Goal: Task Accomplishment & Management: Complete application form

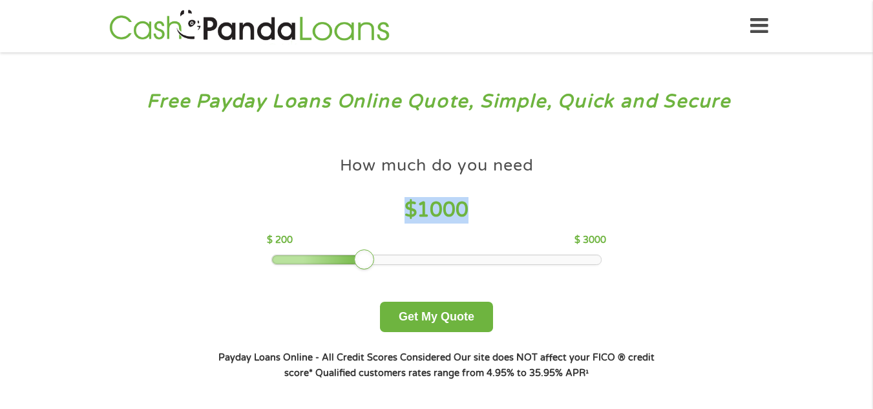
drag, startPoint x: 475, startPoint y: 200, endPoint x: 395, endPoint y: 206, distance: 79.7
click at [395, 206] on h4 "$ 1000" at bounding box center [436, 210] width 339 height 26
click at [371, 253] on div at bounding box center [364, 259] width 21 height 21
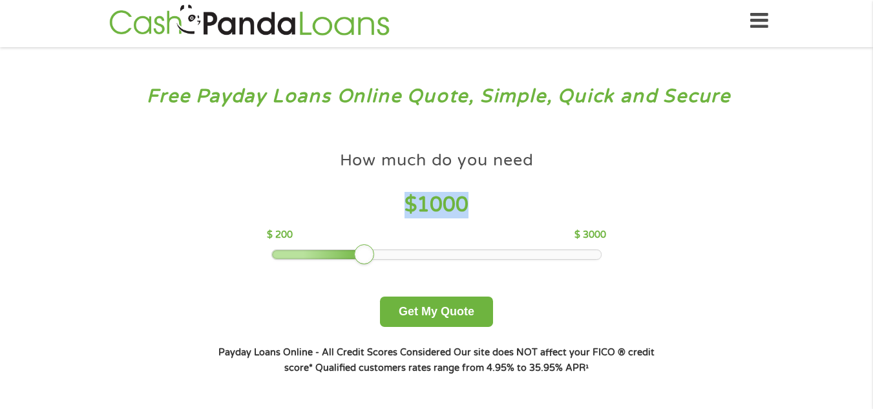
scroll to position [7, 0]
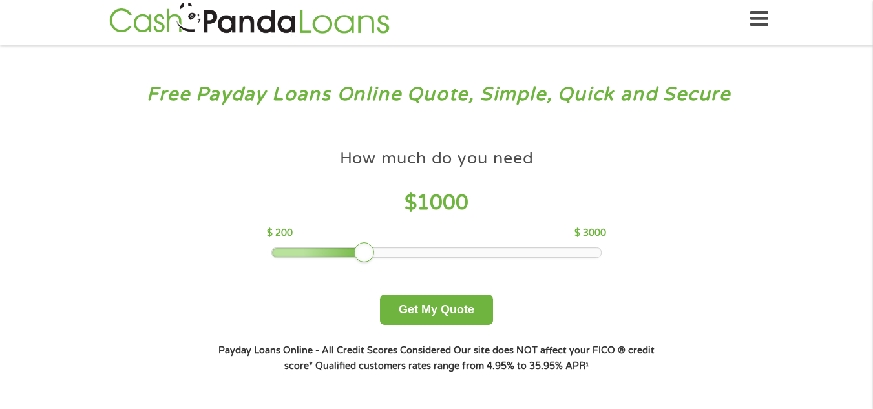
click at [368, 240] on div "How much do you need $ 1000 $ 200 $ 3000" at bounding box center [436, 200] width 339 height 115
drag, startPoint x: 360, startPoint y: 251, endPoint x: 291, endPoint y: 252, distance: 69.1
click at [291, 252] on div at bounding box center [294, 252] width 21 height 21
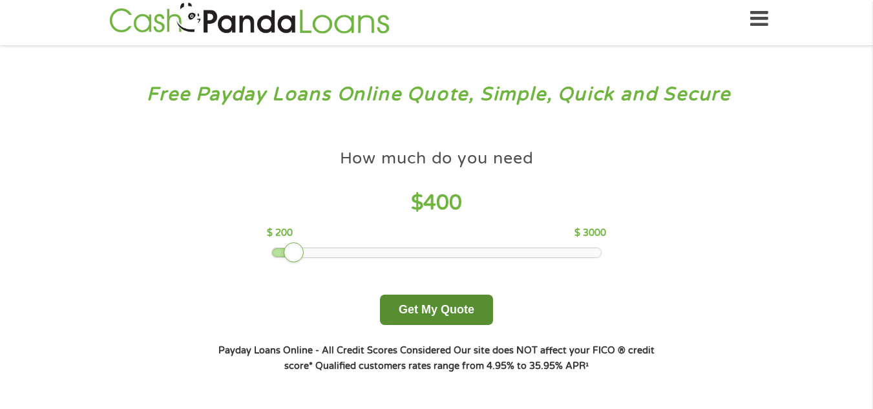
click at [431, 299] on button "Get My Quote" at bounding box center [436, 310] width 113 height 30
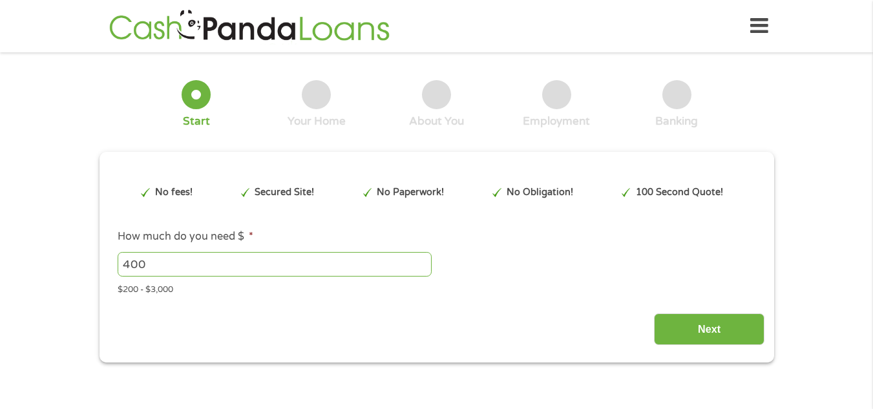
click at [431, 338] on div "Next" at bounding box center [437, 324] width 656 height 41
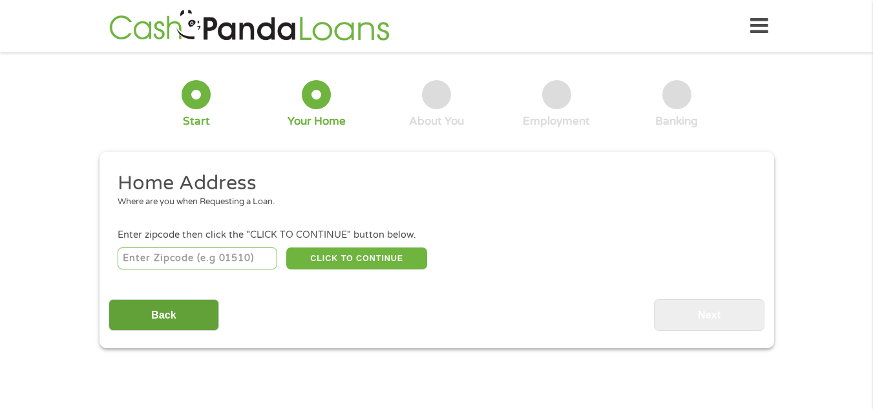
click at [154, 305] on input "Back" at bounding box center [164, 315] width 110 height 32
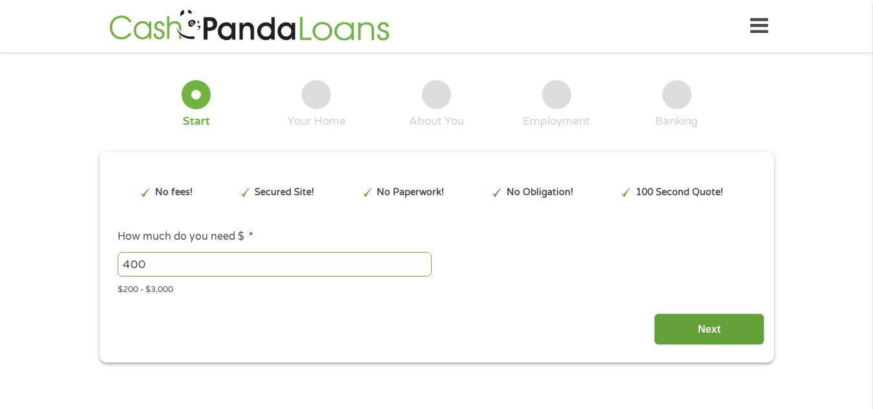
click at [697, 324] on input "Next" at bounding box center [709, 329] width 110 height 32
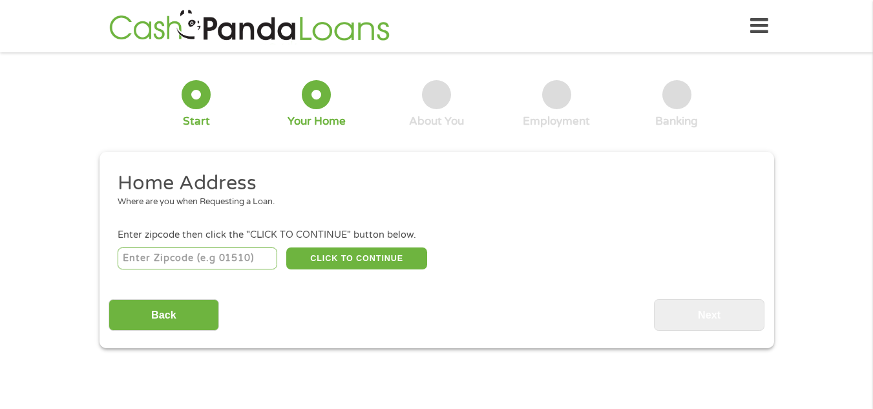
click at [166, 256] on input "number" at bounding box center [198, 258] width 160 height 22
type input "77382"
select select "[US_STATE]"
click at [326, 245] on div "77382 CLICK TO CONTINUE Please recheck your Zipcode, it seems to be Incorrect" at bounding box center [436, 258] width 637 height 26
click at [324, 251] on button "CLICK TO CONTINUE" at bounding box center [356, 258] width 141 height 22
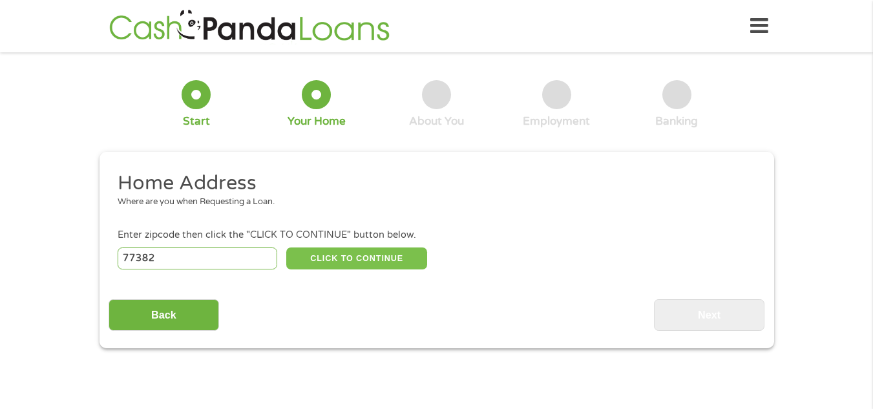
type input "77382"
type input "Spring"
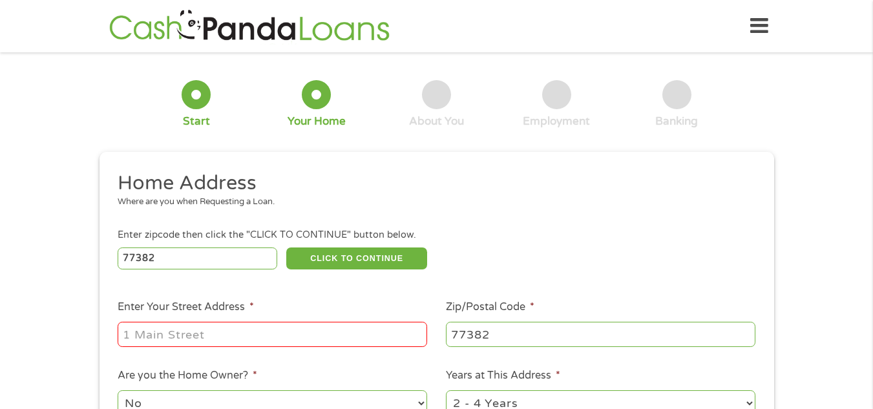
click at [294, 340] on input "Enter Your Street Address *" at bounding box center [272, 334] width 309 height 25
type input "6900 Lake Woodlands Drive, 617"
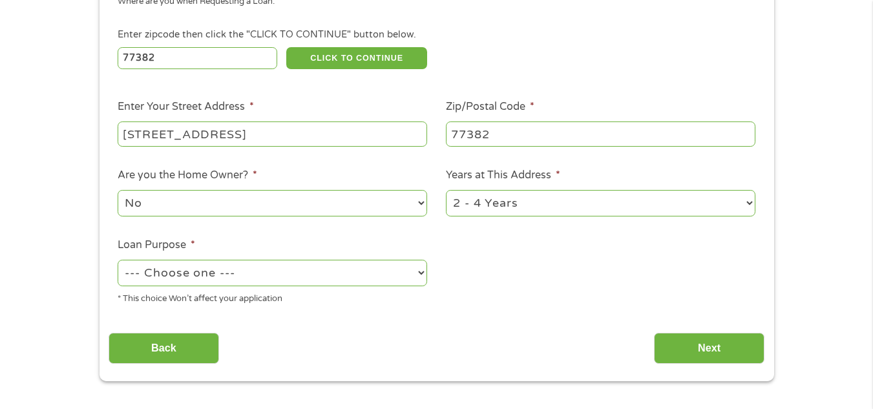
scroll to position [206, 0]
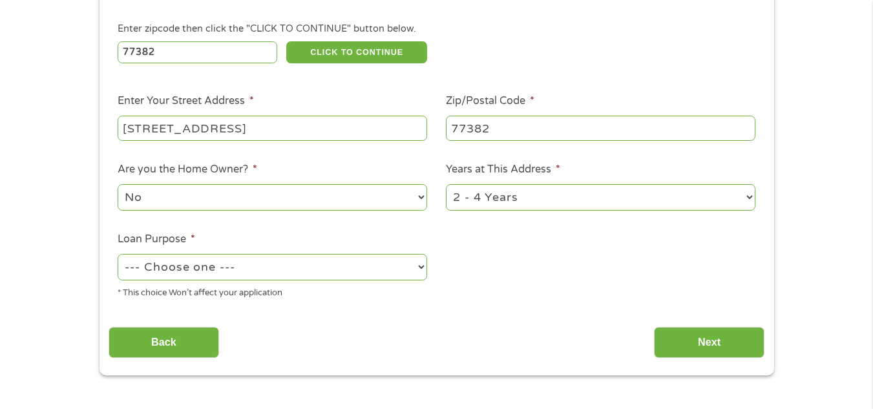
click at [372, 258] on select "--- Choose one --- Pay Bills Debt Consolidation Home Improvement Major Purchase…" at bounding box center [272, 267] width 309 height 26
select select "medicalexpenses"
click at [118, 254] on select "--- Choose one --- Pay Bills Debt Consolidation Home Improvement Major Purchase…" at bounding box center [272, 267] width 309 height 26
click at [710, 354] on input "Next" at bounding box center [709, 343] width 110 height 32
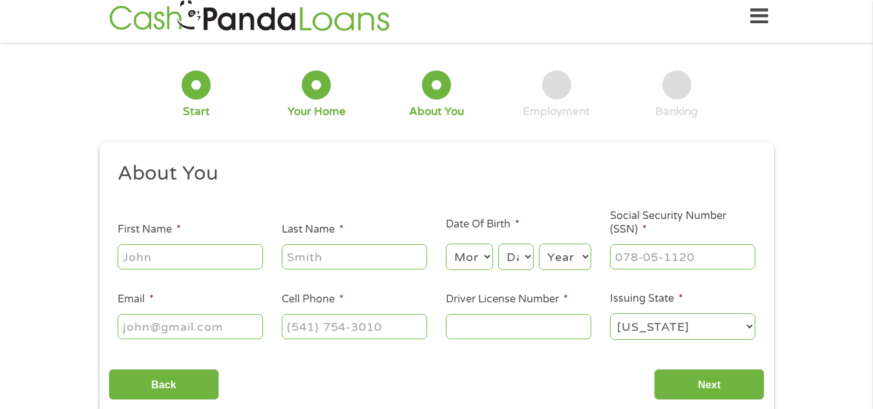
scroll to position [0, 0]
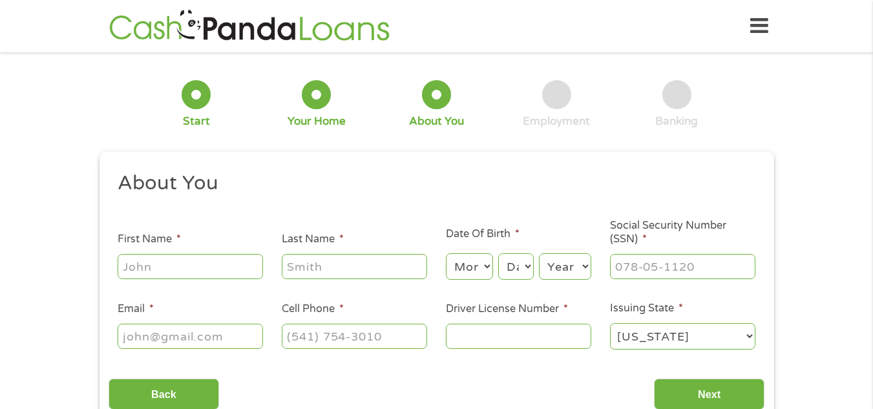
click at [701, 346] on div "Alabama Alaska Arizona Arkansas California Colorado Connecticut Delaware Distri…" at bounding box center [682, 336] width 145 height 31
type input ">"
type input "Erin"
type input "Vreeland"
click at [462, 268] on select "Month 1 2 3 4 5 6 7 8 9 10 11 12" at bounding box center [469, 266] width 47 height 26
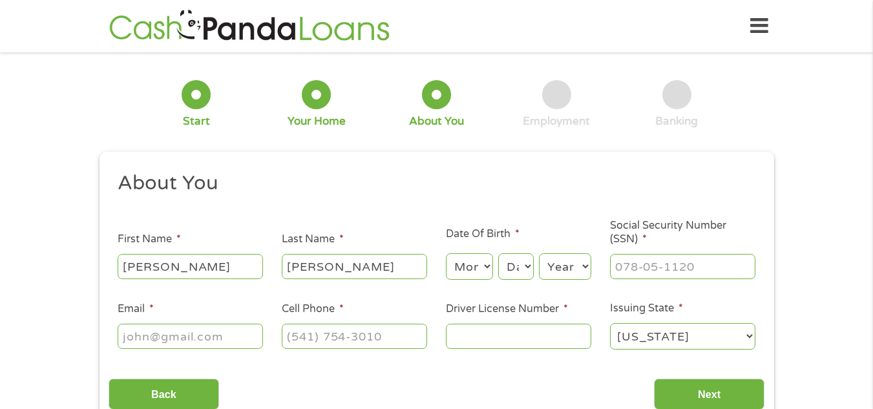
select select "2"
click at [446, 253] on select "Month 1 2 3 4 5 6 7 8 9 10 11 12" at bounding box center [469, 266] width 47 height 26
click at [508, 258] on select "Day 1 2 3 4 5 6 7 8 9 10 11 12 13 14 15 16 17 18 19 20 21 22 23 24 25 26 27 28 …" at bounding box center [515, 266] width 35 height 26
select select "10"
click at [498, 253] on select "Day 1 2 3 4 5 6 7 8 9 10 11 12 13 14 15 16 17 18 19 20 21 22 23 24 25 26 27 28 …" at bounding box center [515, 266] width 35 height 26
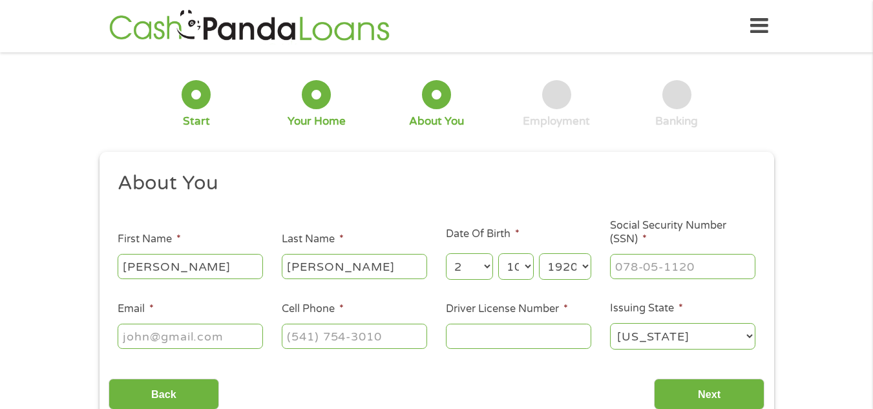
select select "1923"
click at [566, 261] on select "Year 2007 2006 2005 2004 2003 2002 2001 2000 1999 1998 1997 1996 1995 1994 1993…" at bounding box center [565, 266] width 52 height 26
click at [567, 258] on select "Year 2007 2006 2005 2004 2003 2002 2001 2000 1999 1998 1997 1996 1995 1994 1993…" at bounding box center [565, 266] width 52 height 26
click at [585, 264] on select "Year 2007 2006 2005 2004 2003 2002 2001 2000 1999 1998 1997 1996 1995 1994 1993…" at bounding box center [565, 266] width 52 height 26
select select "1974"
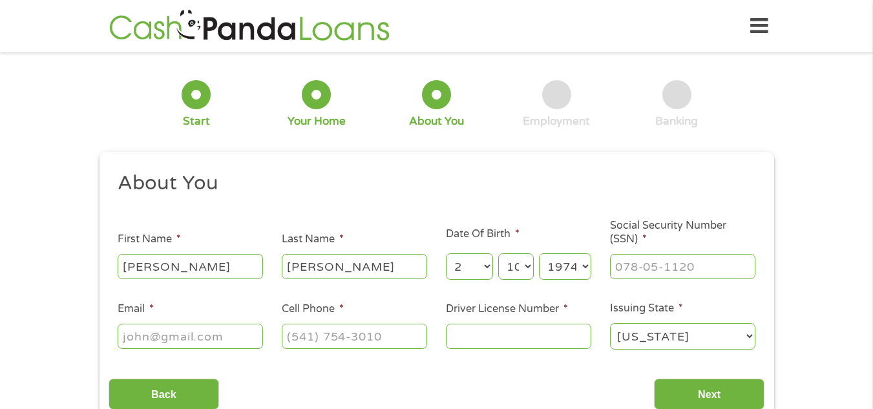
click at [539, 253] on select "Year 2007 2006 2005 2004 2003 2002 2001 2000 1999 1998 1997 1996 1995 1994 1993…" at bounding box center [565, 266] width 52 height 26
click at [618, 259] on input "___-__-____" at bounding box center [682, 266] width 145 height 25
type input "454-83-5038"
click at [240, 326] on input "Email *" at bounding box center [190, 336] width 145 height 25
type input "erinvreeland2@gmail.com"
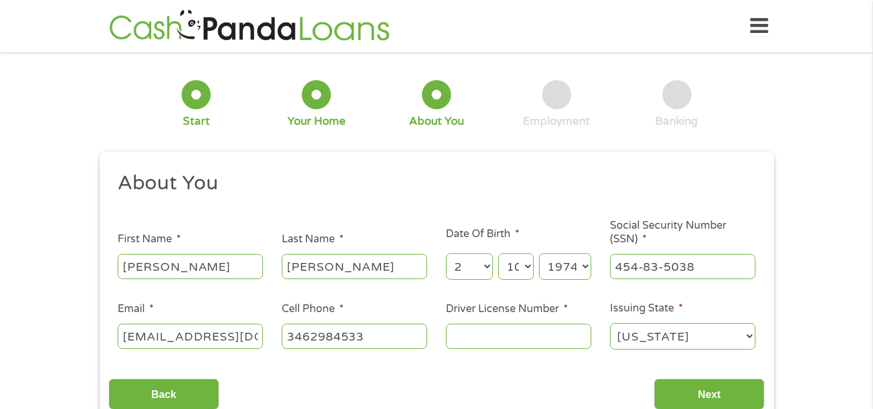
type input "(346) 298-4533"
click at [488, 336] on input "Driver License Number *" at bounding box center [518, 336] width 145 height 25
type input "22924565"
click at [707, 389] on input "Next" at bounding box center [709, 394] width 110 height 32
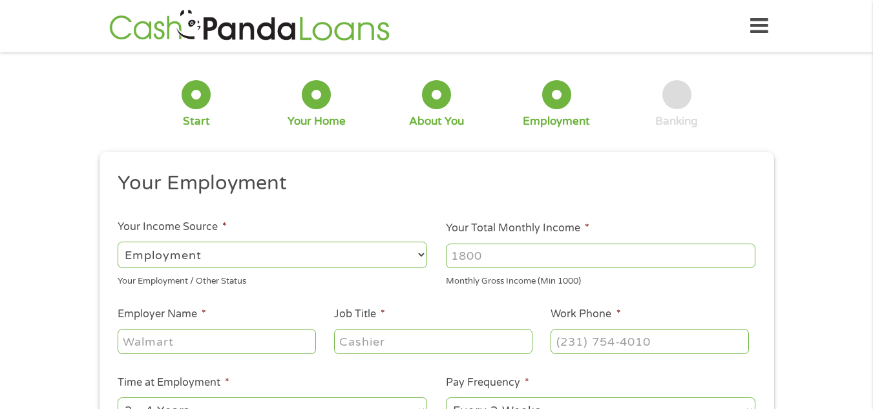
click at [352, 253] on select "--- Choose one --- Employment Self Employed Benefits" at bounding box center [272, 255] width 309 height 26
select select "selfEmployed"
click at [118, 242] on select "--- Choose one --- Employment Self Employed Benefits" at bounding box center [272, 255] width 309 height 26
click at [493, 258] on input "Your Total Monthly Income *" at bounding box center [600, 255] width 309 height 25
type input "3240"
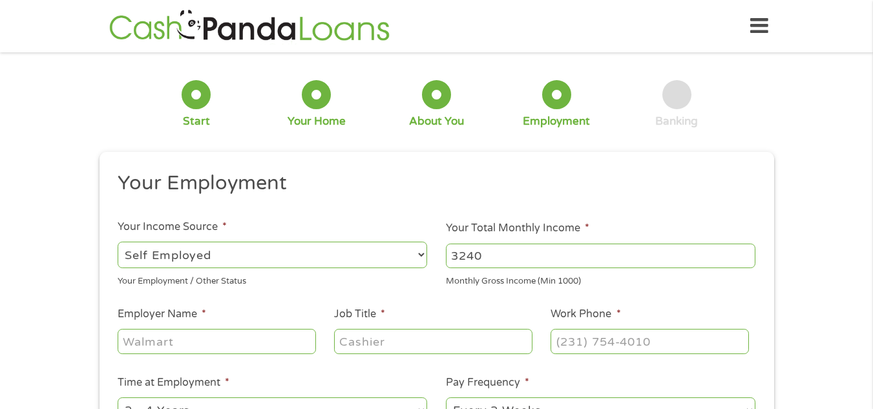
click at [289, 336] on input "Employer Name *" at bounding box center [217, 341] width 198 height 25
type input "Online Tutoring Specialists"
type input "Owner/English Tutor"
type input "(346) 298-4533"
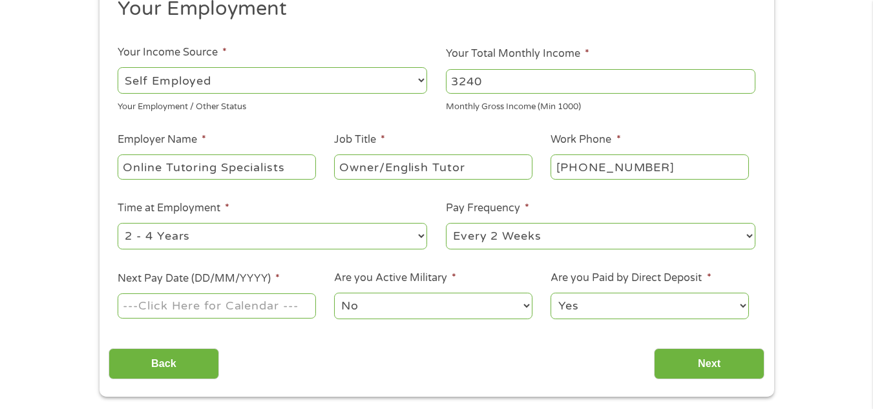
scroll to position [172, 0]
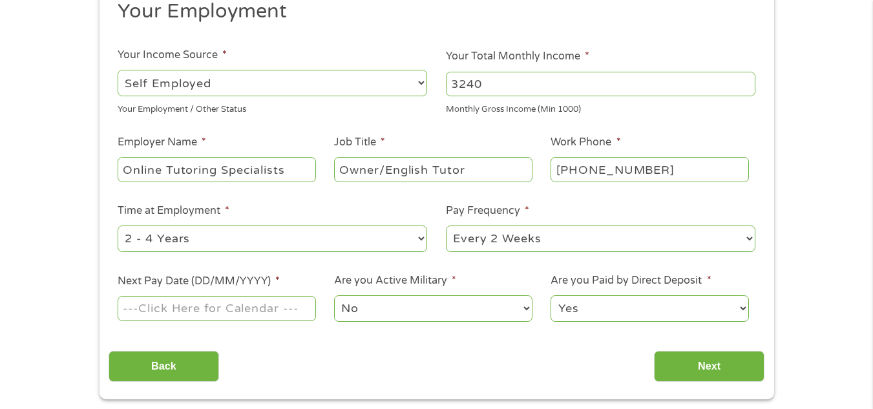
click at [479, 238] on select "--- Choose one --- Every 2 Weeks Every Week Monthly Semi-Monthly" at bounding box center [600, 238] width 309 height 26
select select "semimonthly"
click at [446, 225] on select "--- Choose one --- Every 2 Weeks Every Week Monthly Semi-Monthly" at bounding box center [600, 238] width 309 height 26
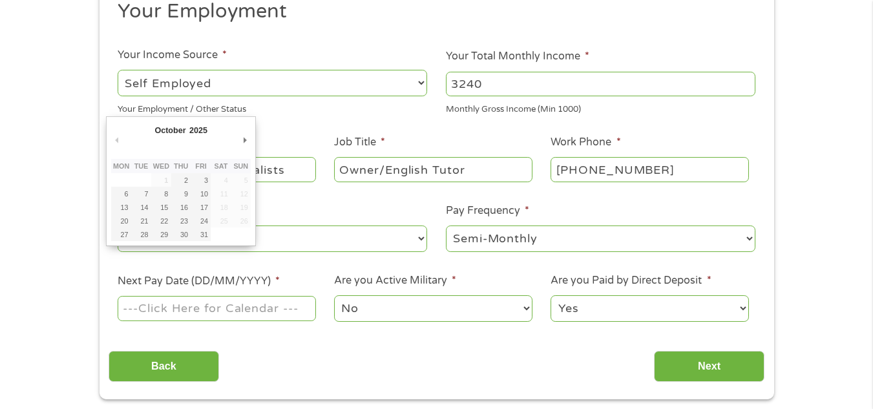
click at [296, 306] on input "Next Pay Date (DD/MM/YYYY) *" at bounding box center [217, 308] width 198 height 25
type input "17/10/2025"
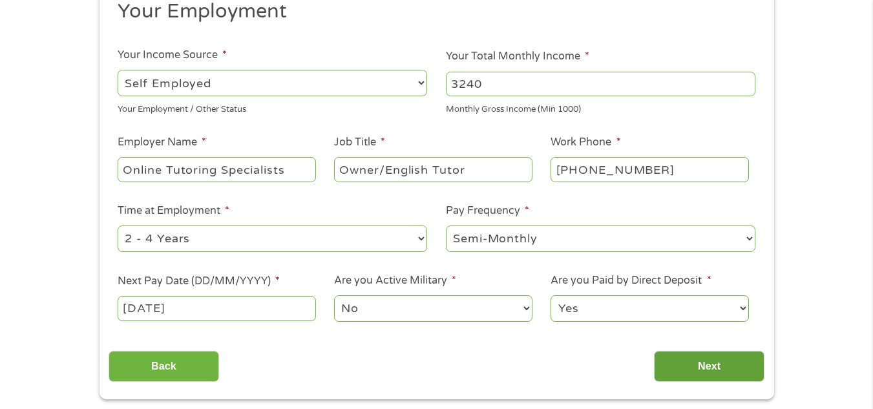
click at [680, 352] on input "Next" at bounding box center [709, 367] width 110 height 32
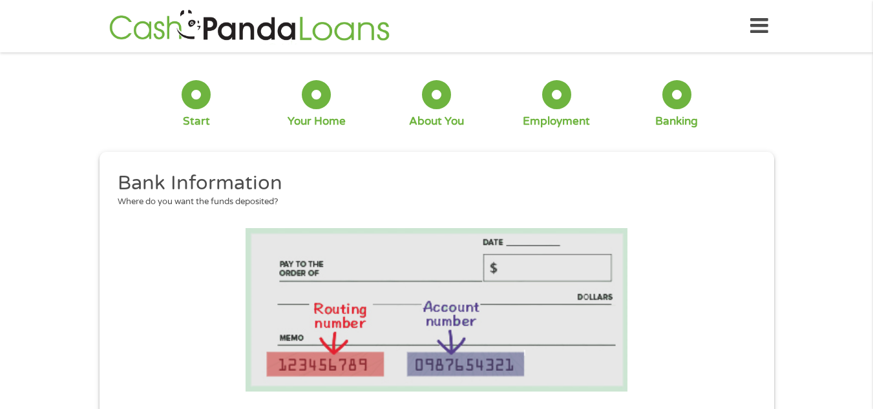
scroll to position [15, 0]
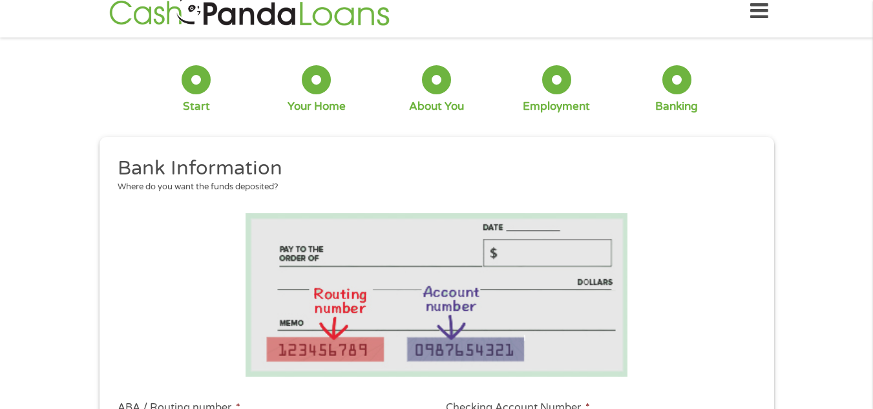
drag, startPoint x: 680, startPoint y: 352, endPoint x: 169, endPoint y: 336, distance: 511.8
click at [169, 336] on li at bounding box center [437, 294] width 656 height 163
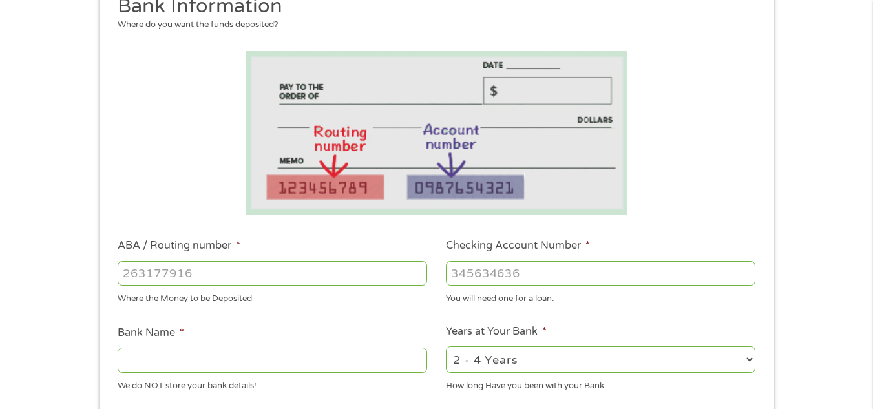
scroll to position [196, 0]
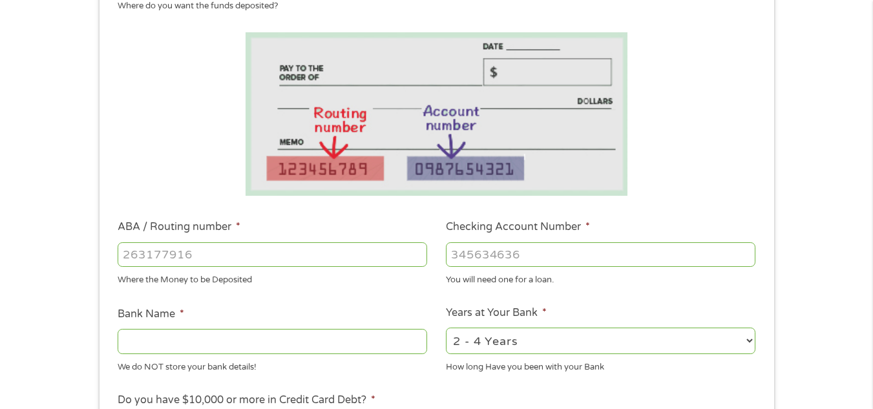
click at [163, 249] on input "ABA / Routing number *" at bounding box center [272, 254] width 309 height 25
type input "03110"
click at [230, 240] on div "03110" at bounding box center [272, 255] width 309 height 30
